Goal: Information Seeking & Learning: Learn about a topic

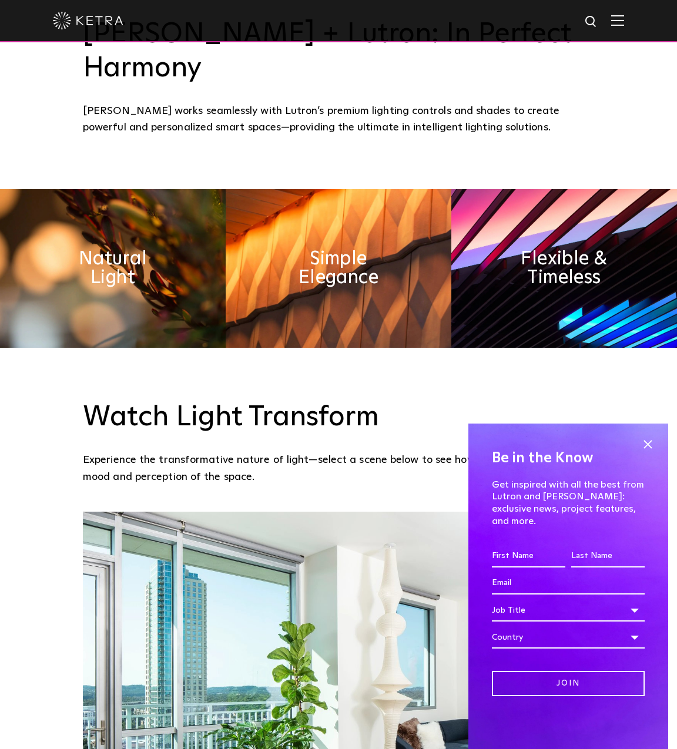
scroll to position [788, 0]
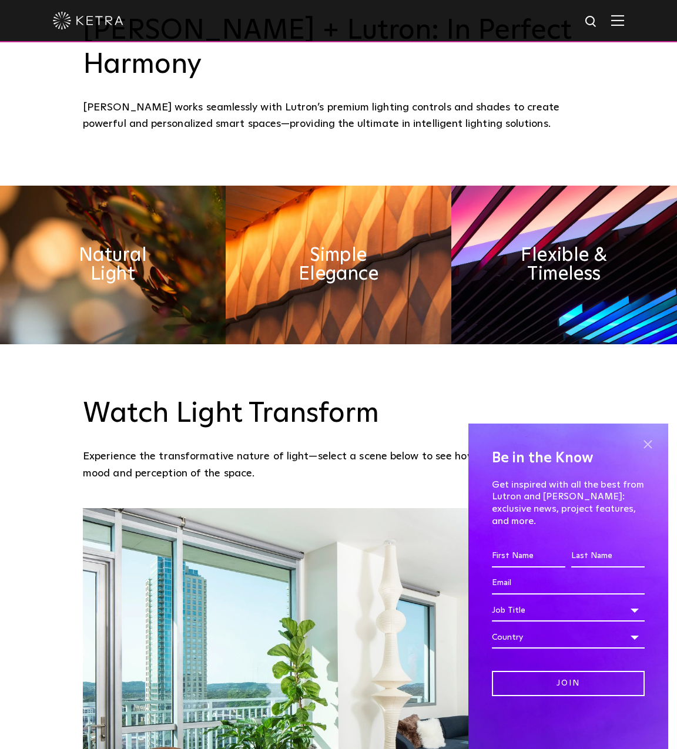
click at [647, 453] on span at bounding box center [647, 444] width 18 height 18
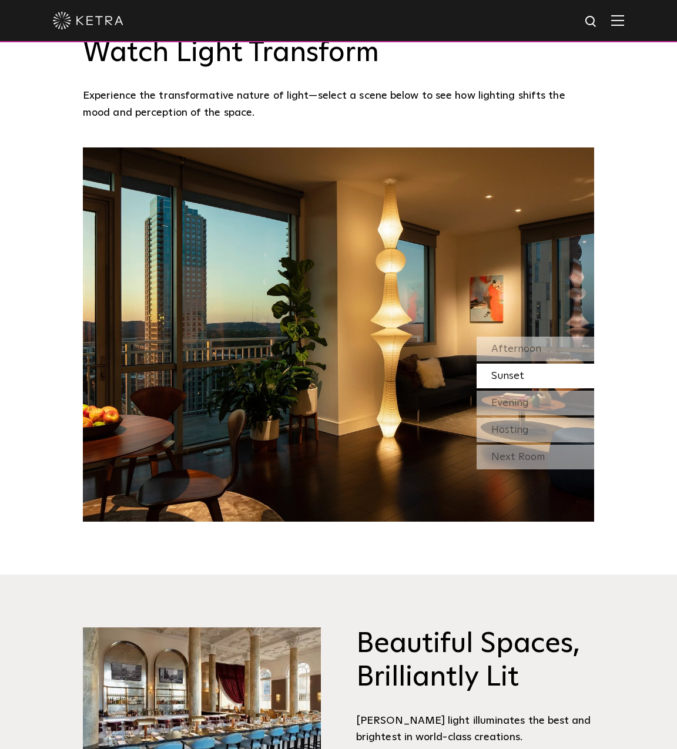
scroll to position [1155, 0]
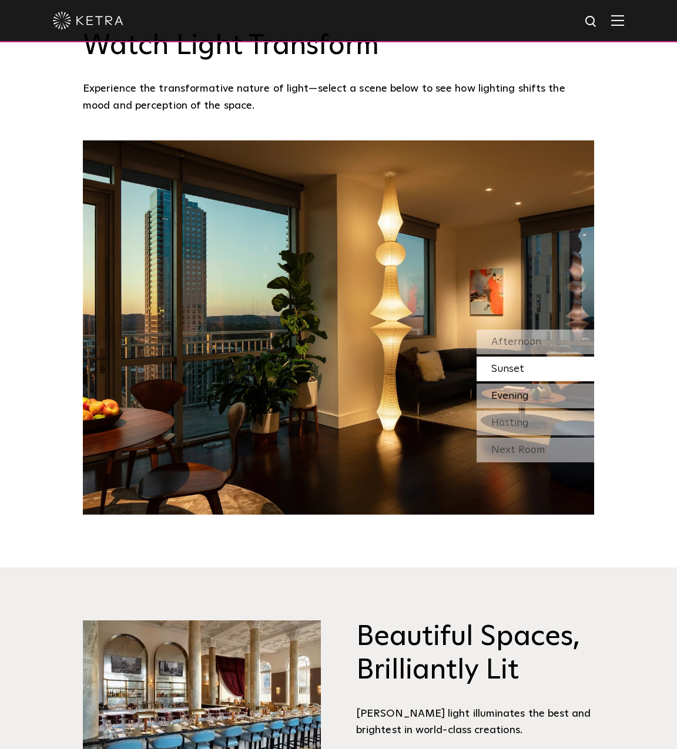
click at [549, 384] on div "Evening" at bounding box center [534, 396] width 117 height 25
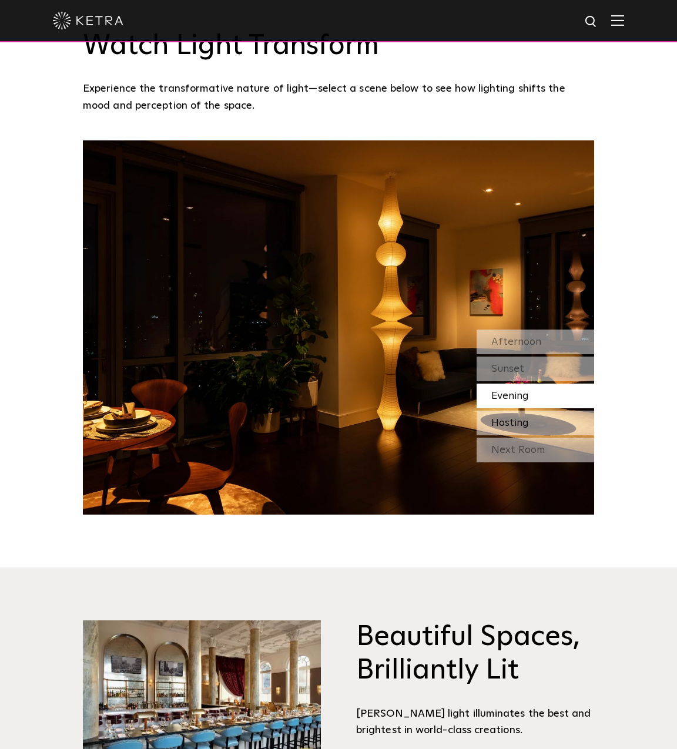
click at [529, 411] on div "Hosting" at bounding box center [534, 423] width 117 height 25
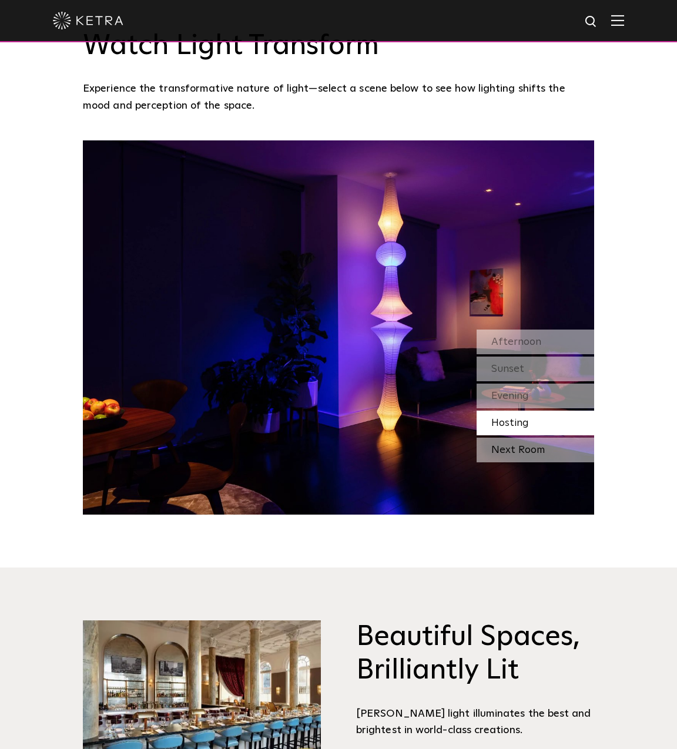
click at [514, 438] on div "Next Room" at bounding box center [534, 450] width 117 height 25
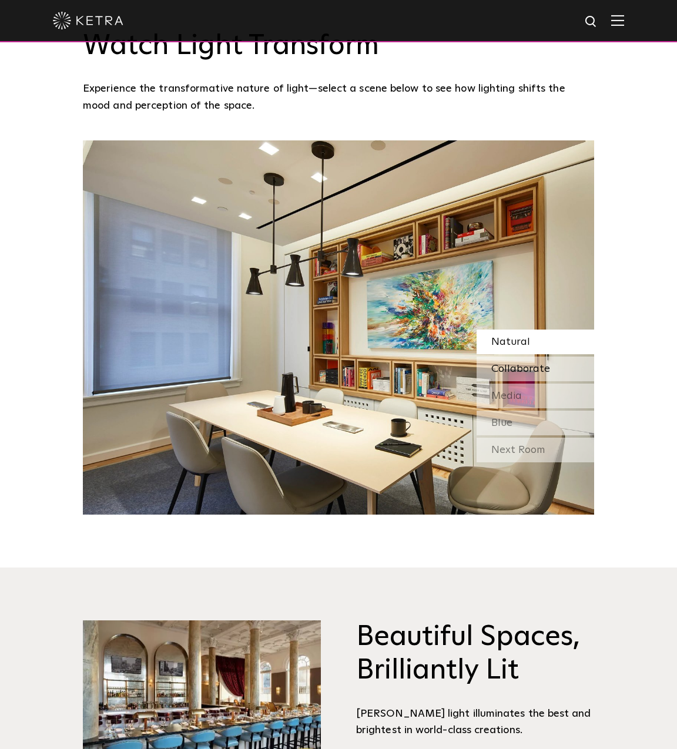
click at [511, 356] on div "Collaborate" at bounding box center [534, 368] width 117 height 25
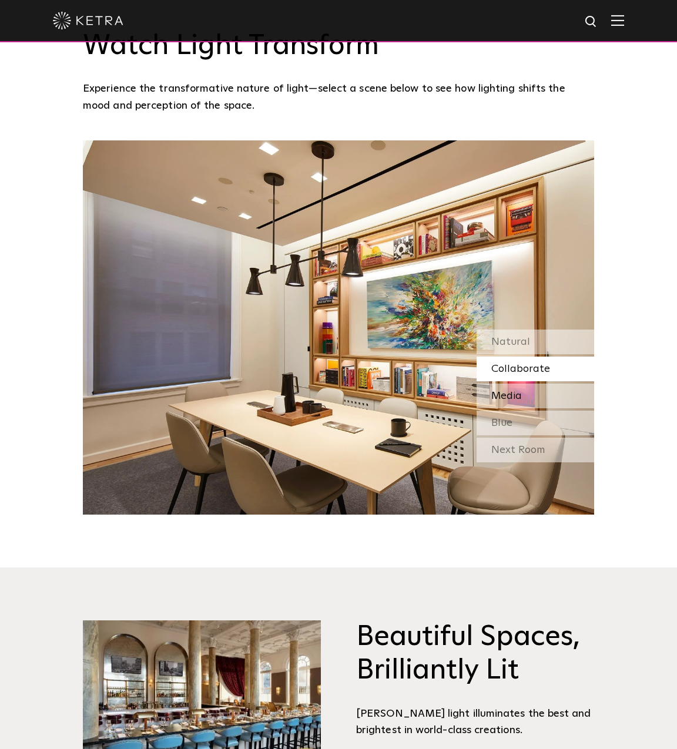
click at [506, 391] on span "Media" at bounding box center [506, 396] width 31 height 11
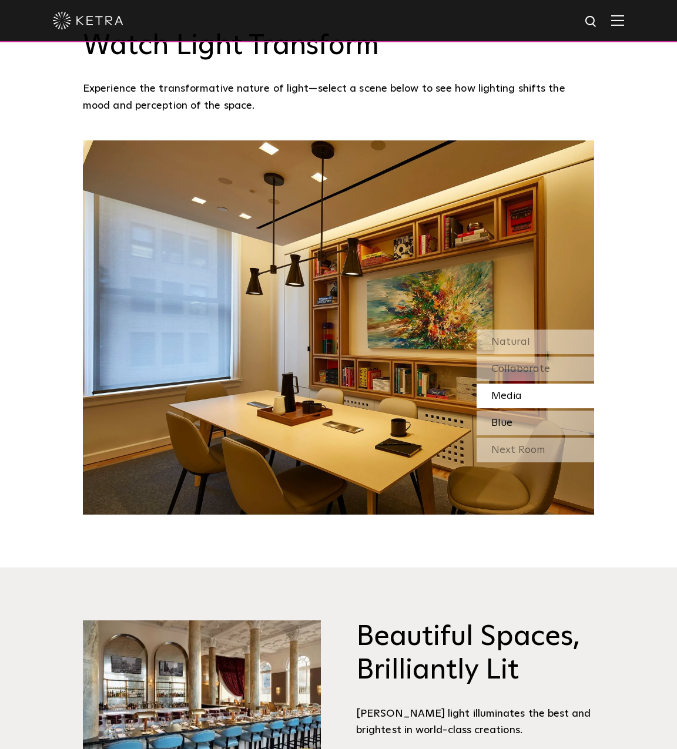
click at [502, 418] on span "Blue" at bounding box center [501, 423] width 21 height 11
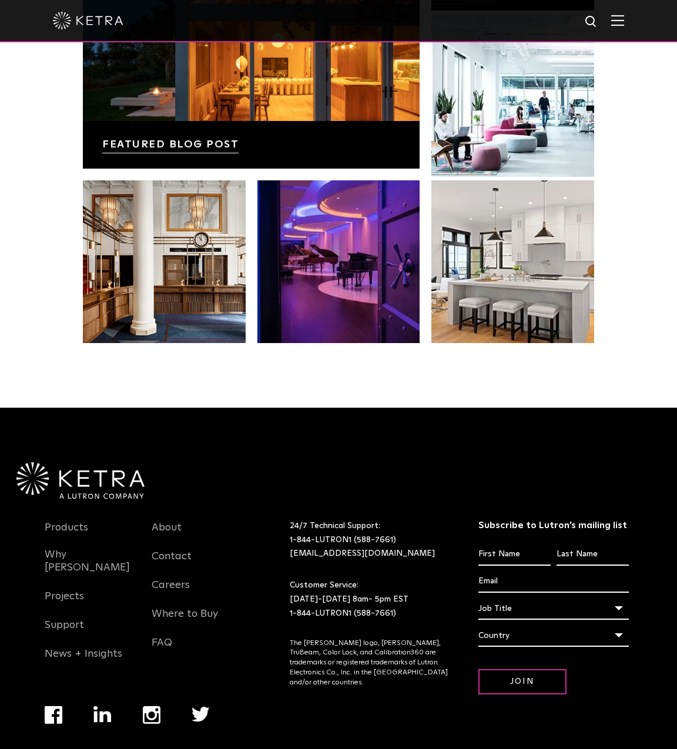
scroll to position [2246, 0]
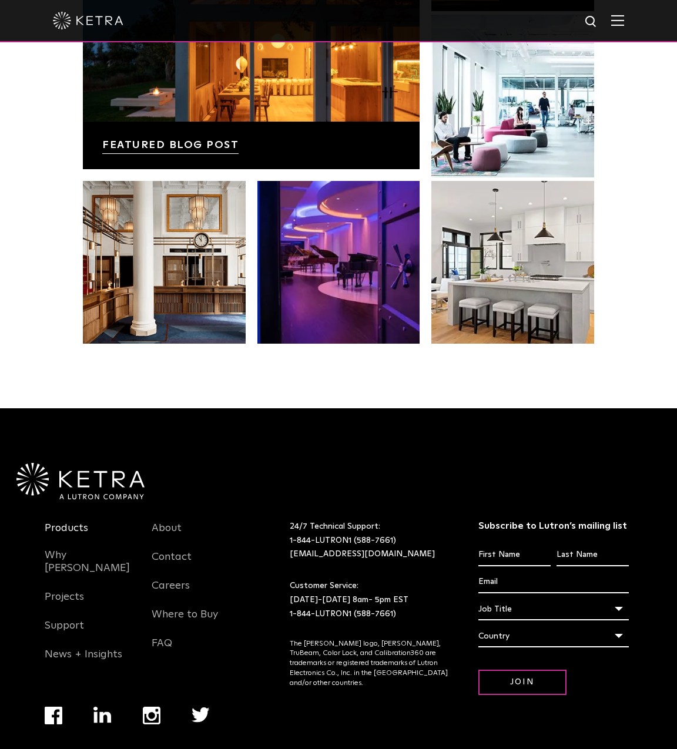
click at [65, 522] on link "Products" at bounding box center [66, 535] width 43 height 27
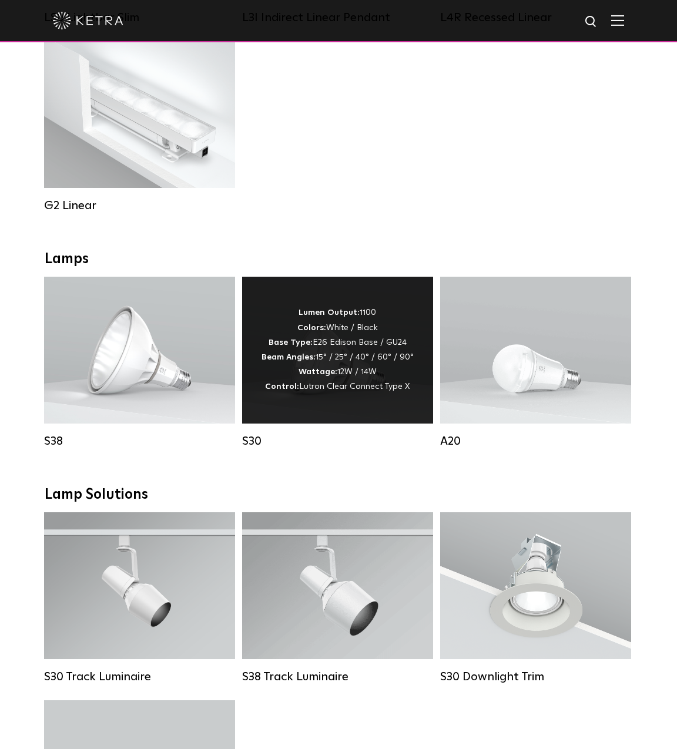
scroll to position [665, 0]
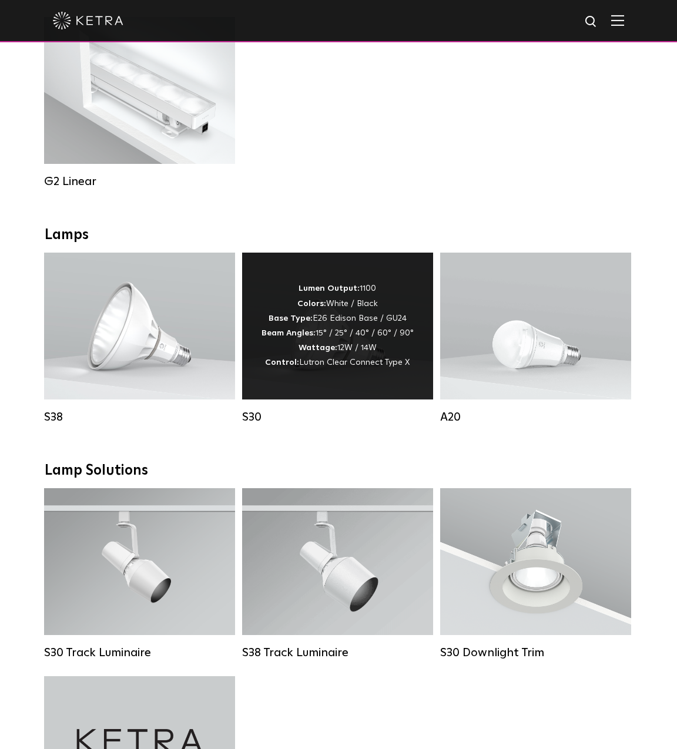
click at [243, 439] on div "S30 Lumen Output: 1100 Colors: White / Black Base Type: E26 Edison Base / GU24 …" at bounding box center [337, 347] width 198 height 188
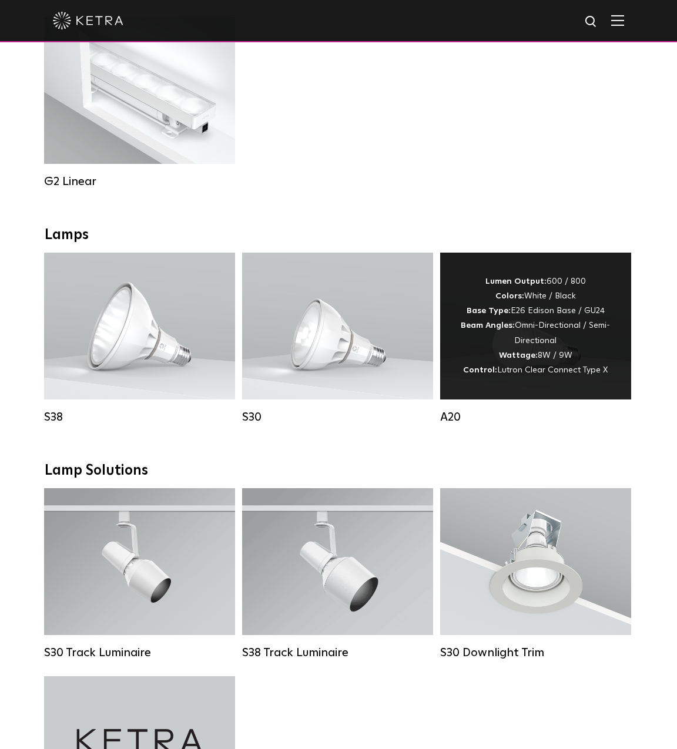
click at [576, 336] on div "Lumen Output: 600 / 800 Colors: White / Black Base Type: E26 Edison Base / GU24…" at bounding box center [536, 325] width 156 height 103
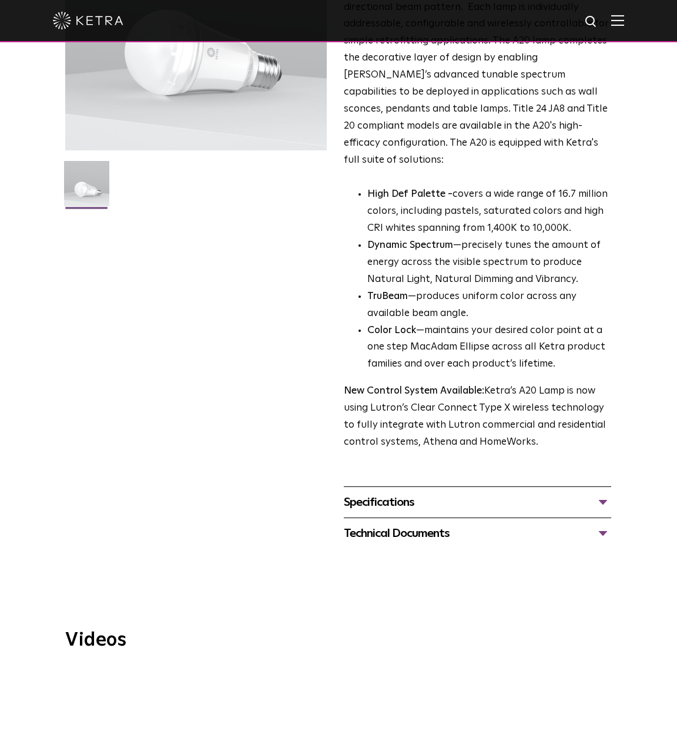
scroll to position [203, 0]
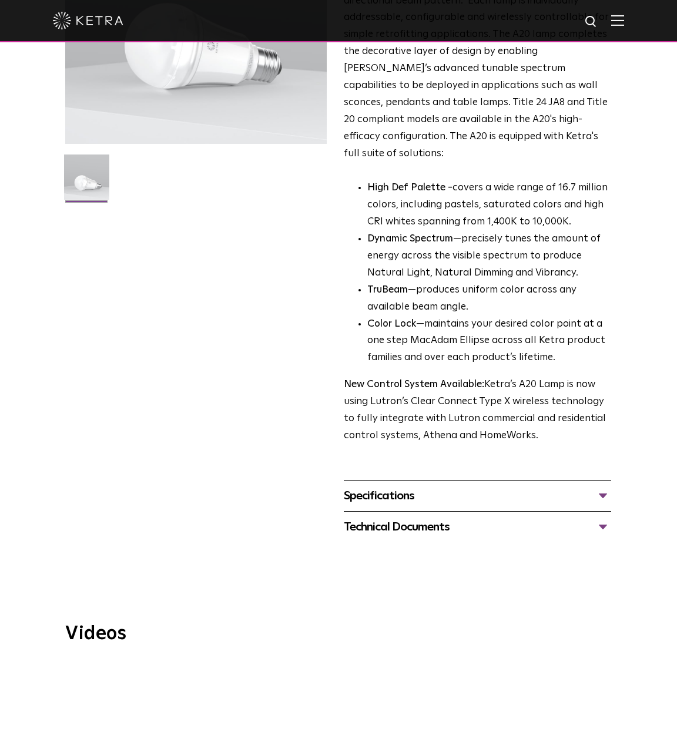
click at [561, 486] on div "Specifications" at bounding box center [477, 495] width 267 height 19
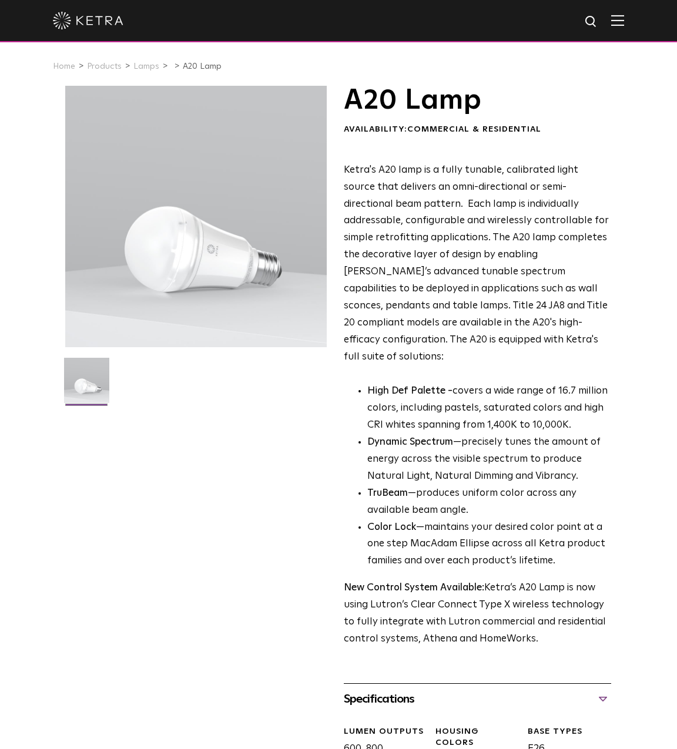
scroll to position [0, 0]
drag, startPoint x: 342, startPoint y: 91, endPoint x: 513, endPoint y: 105, distance: 172.0
click at [512, 104] on div "A20 Lamp Availability: Commercial & Residential Ketra's A20 lamp is a fully tun…" at bounding box center [338, 545] width 546 height 919
copy h1 "A20 Lamp"
click at [425, 202] on span "Ketra's A20 lamp is a fully tunable, calibrated light source that delivers an o…" at bounding box center [476, 263] width 265 height 197
